Goal: Information Seeking & Learning: Learn about a topic

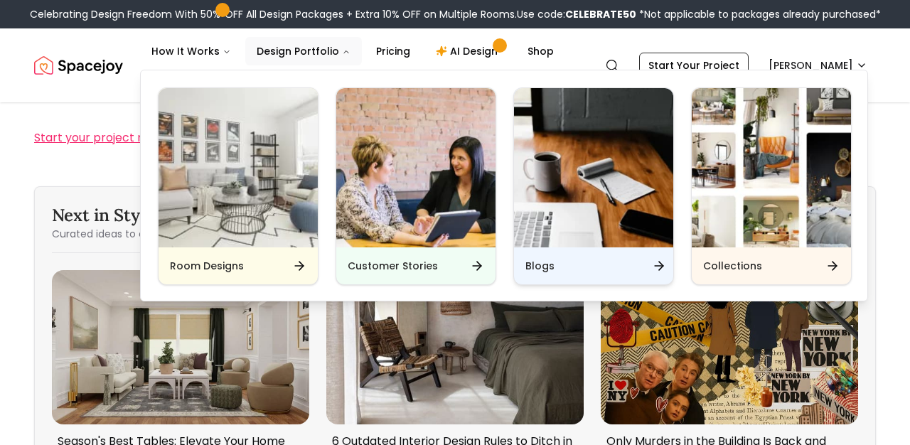
click at [535, 259] on h6 "Blogs" at bounding box center [539, 266] width 29 height 14
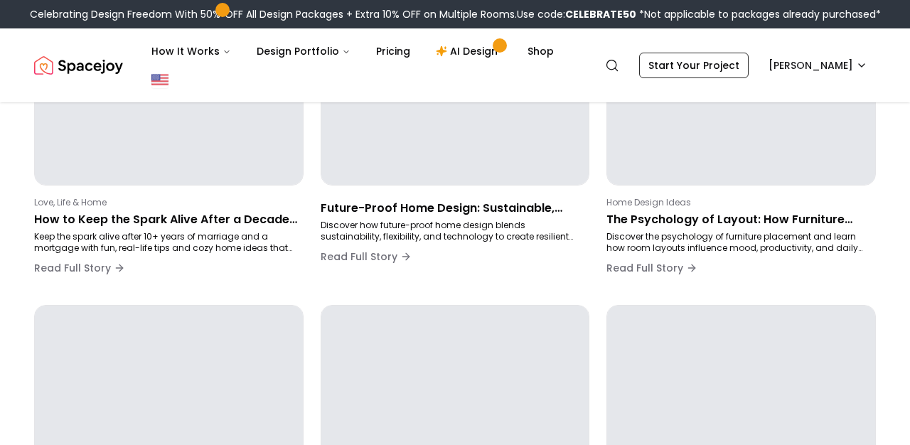
scroll to position [203, 0]
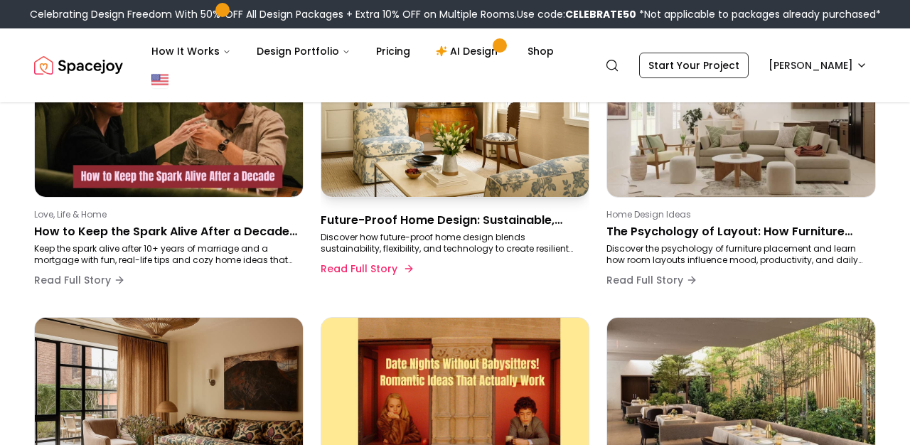
click at [444, 220] on p "Future-Proof Home Design: Sustainable, Flexible Spaces for the Way We’ll Live i…" at bounding box center [452, 220] width 264 height 17
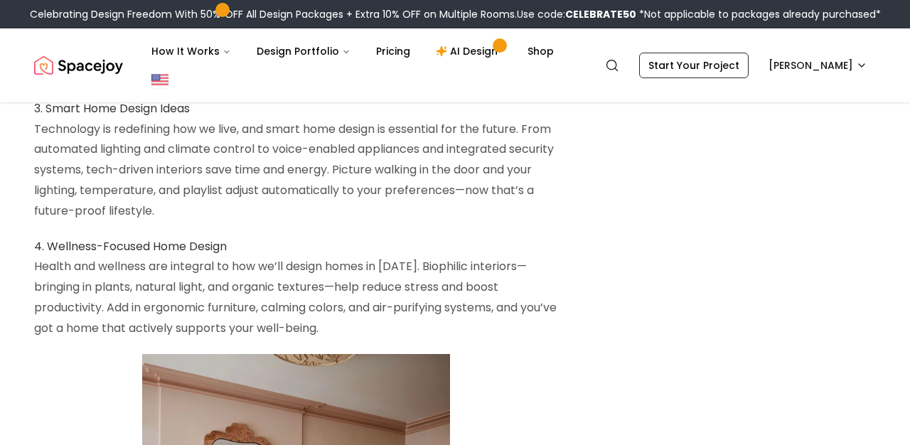
scroll to position [1725, 0]
